Goal: Task Accomplishment & Management: Manage account settings

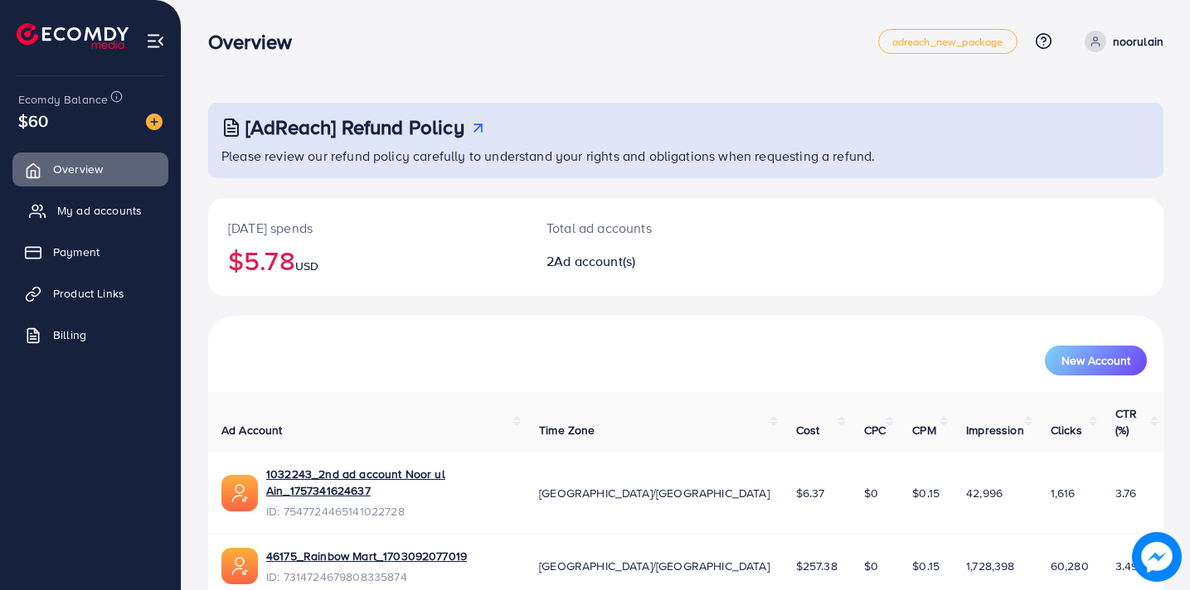
click at [119, 212] on span "My ad accounts" at bounding box center [99, 210] width 85 height 17
click at [126, 206] on span "My ad accounts" at bounding box center [99, 210] width 85 height 17
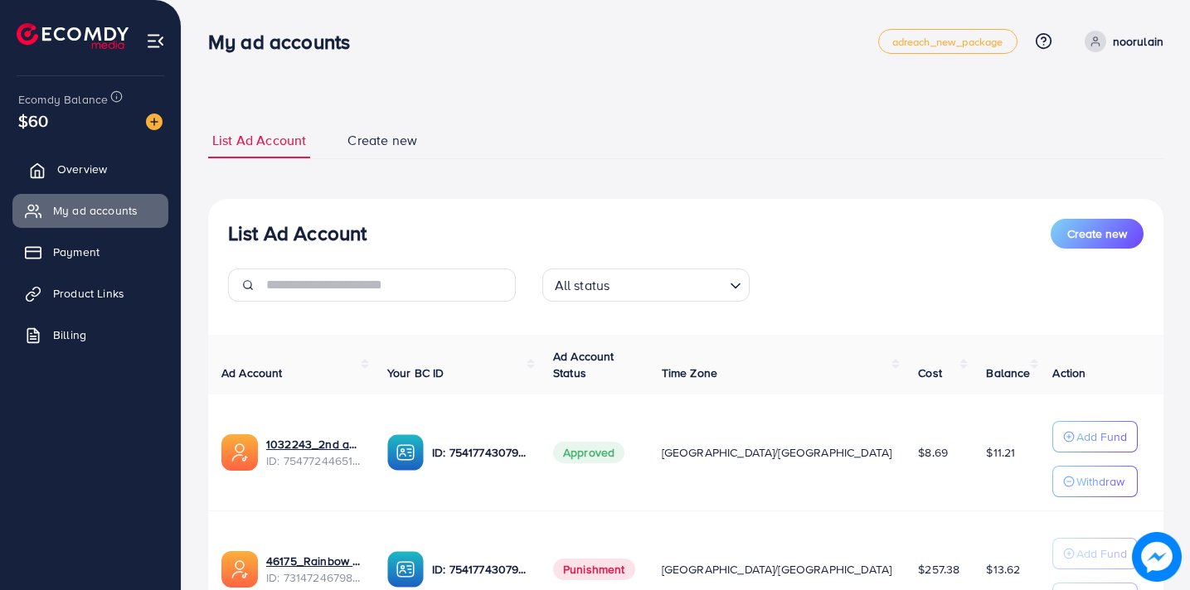
click at [89, 167] on span "Overview" at bounding box center [82, 169] width 50 height 17
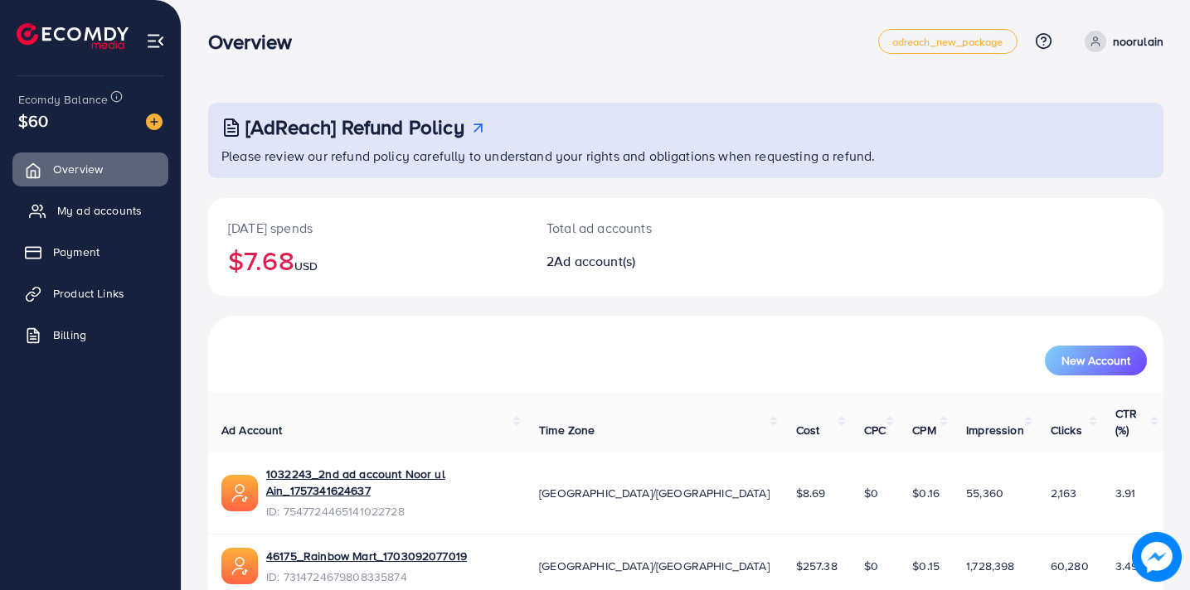
click at [90, 214] on span "My ad accounts" at bounding box center [99, 210] width 85 height 17
